Goal: Transaction & Acquisition: Purchase product/service

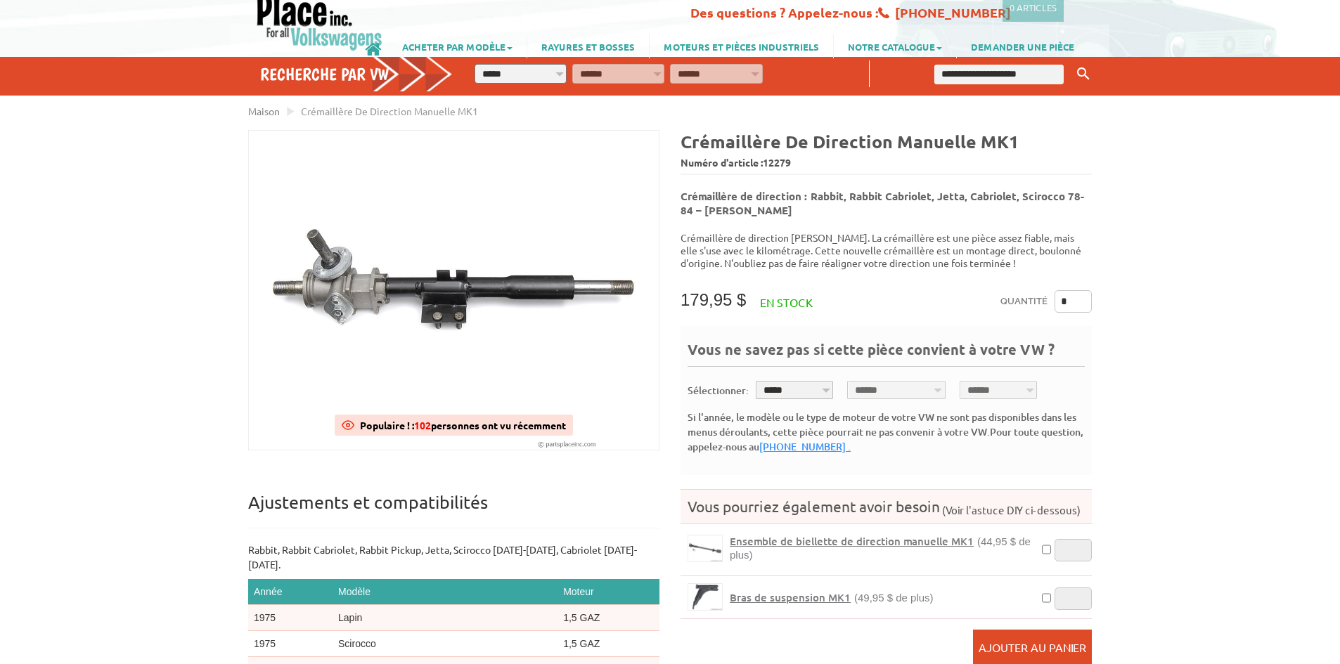
scroll to position [211, 0]
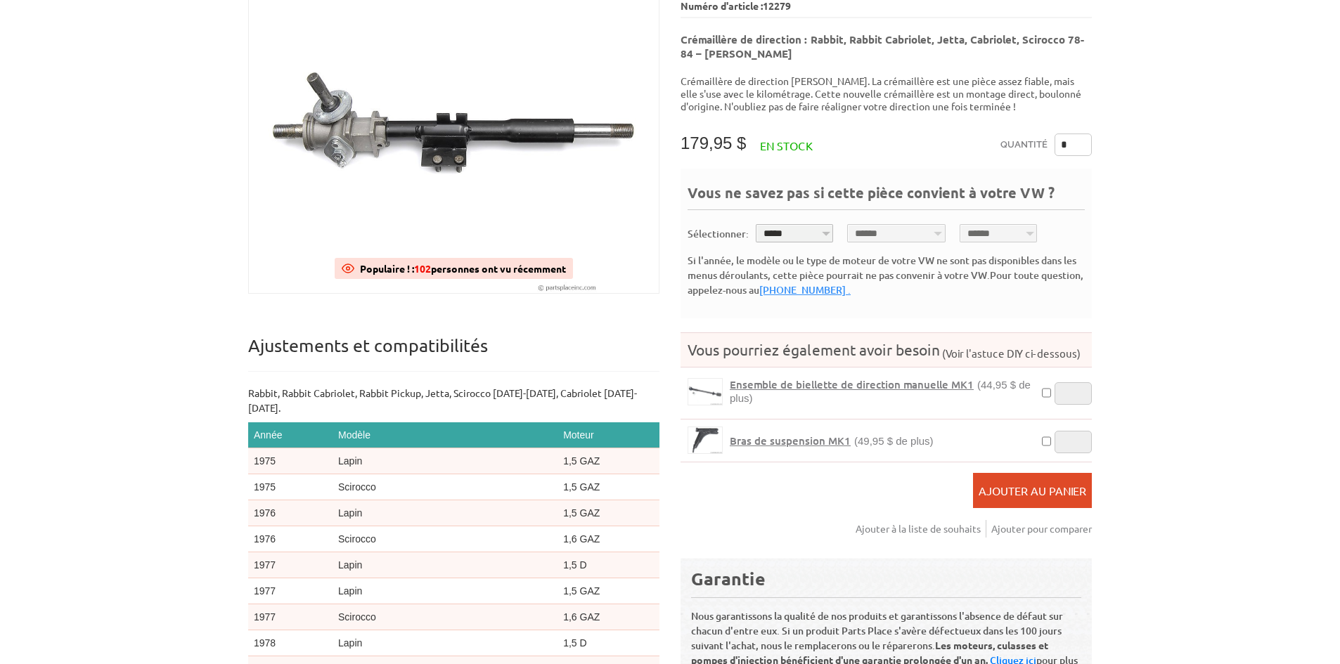
click at [797, 377] on font "Ensemble de biellette de direction manuelle MK1" at bounding box center [852, 384] width 244 height 14
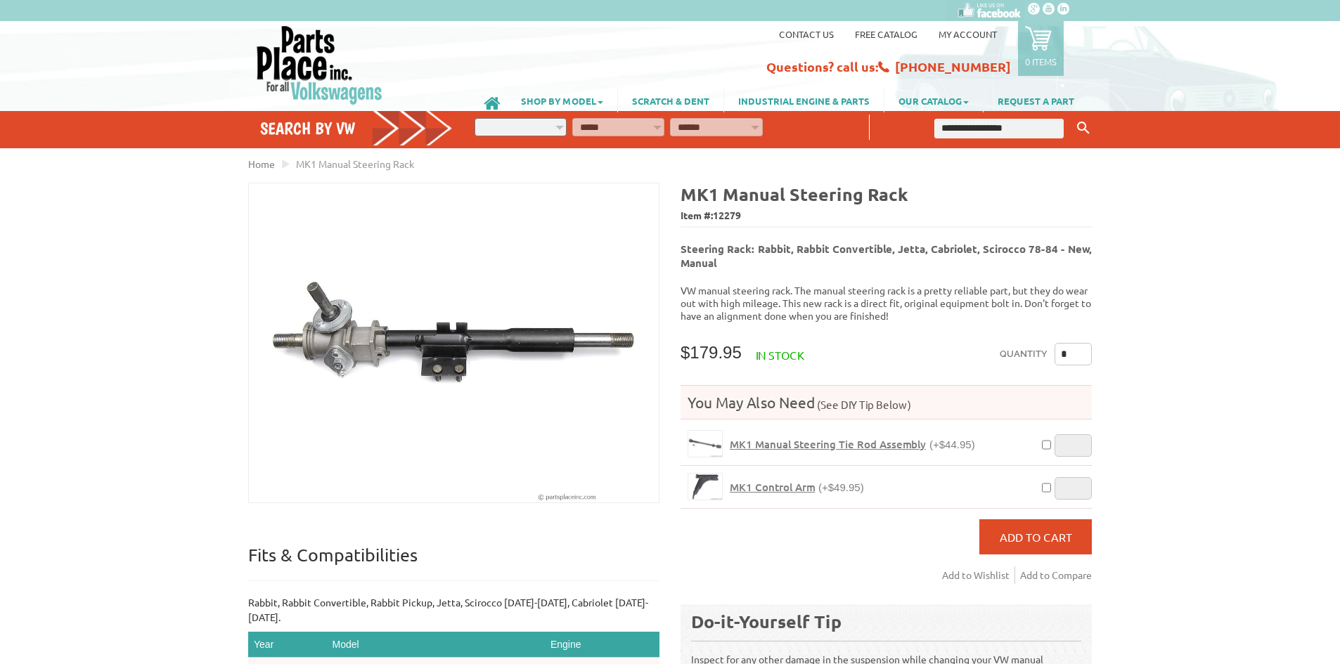
select select
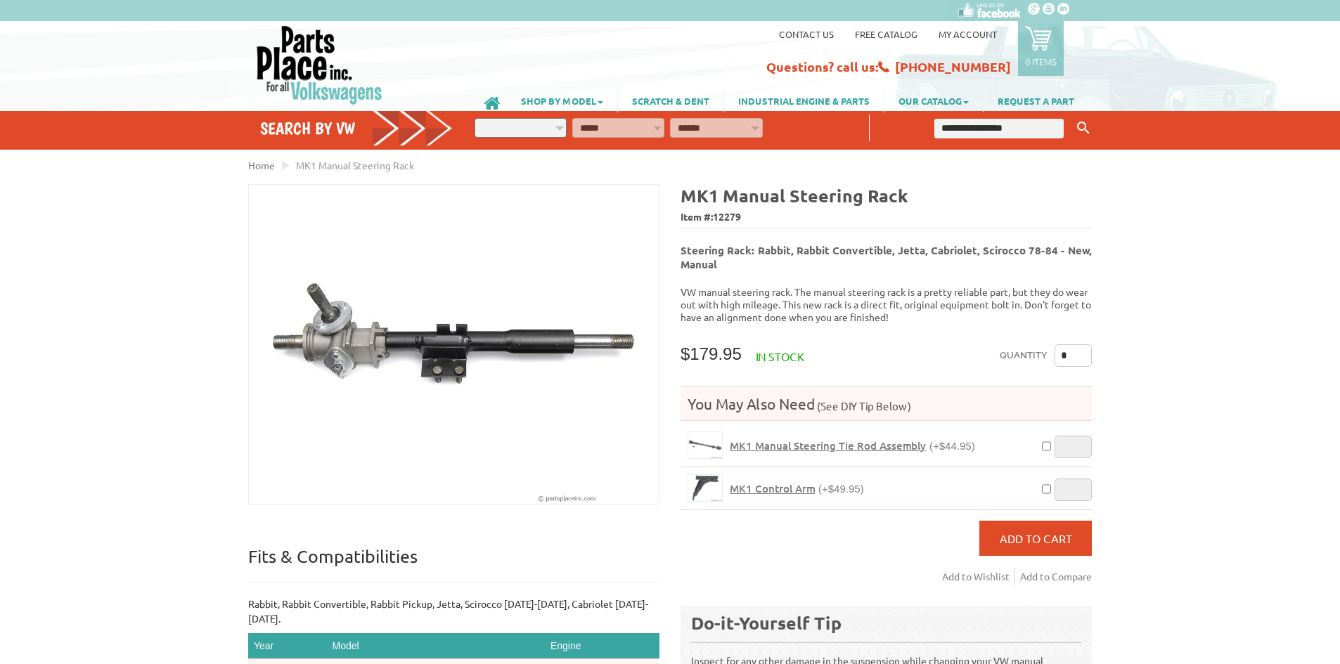
scroll to position [211, 0]
